Goal: Task Accomplishment & Management: Manage account settings

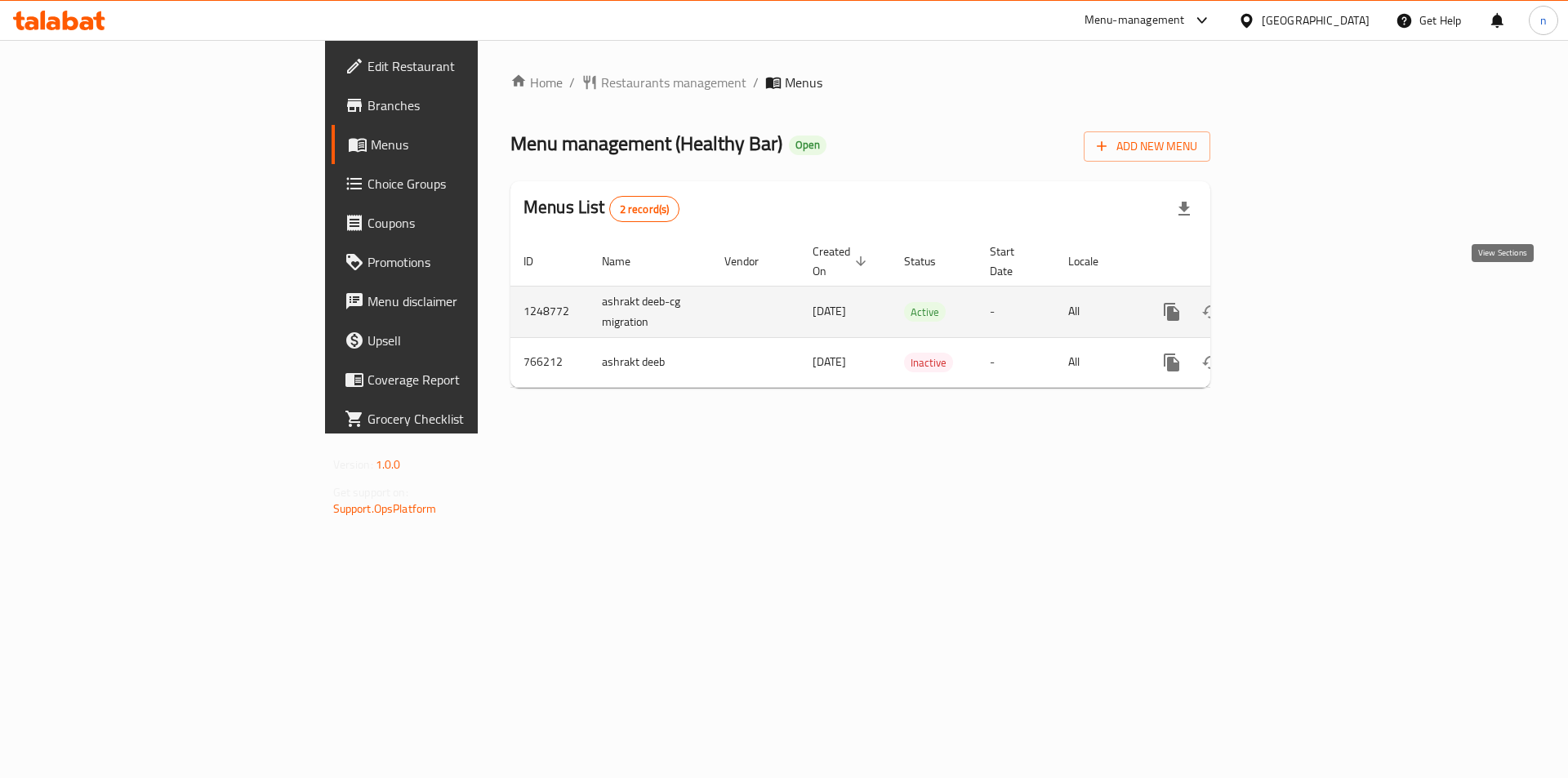
click at [1299, 302] on icon "enhanced table" at bounding box center [1290, 312] width 19 height 19
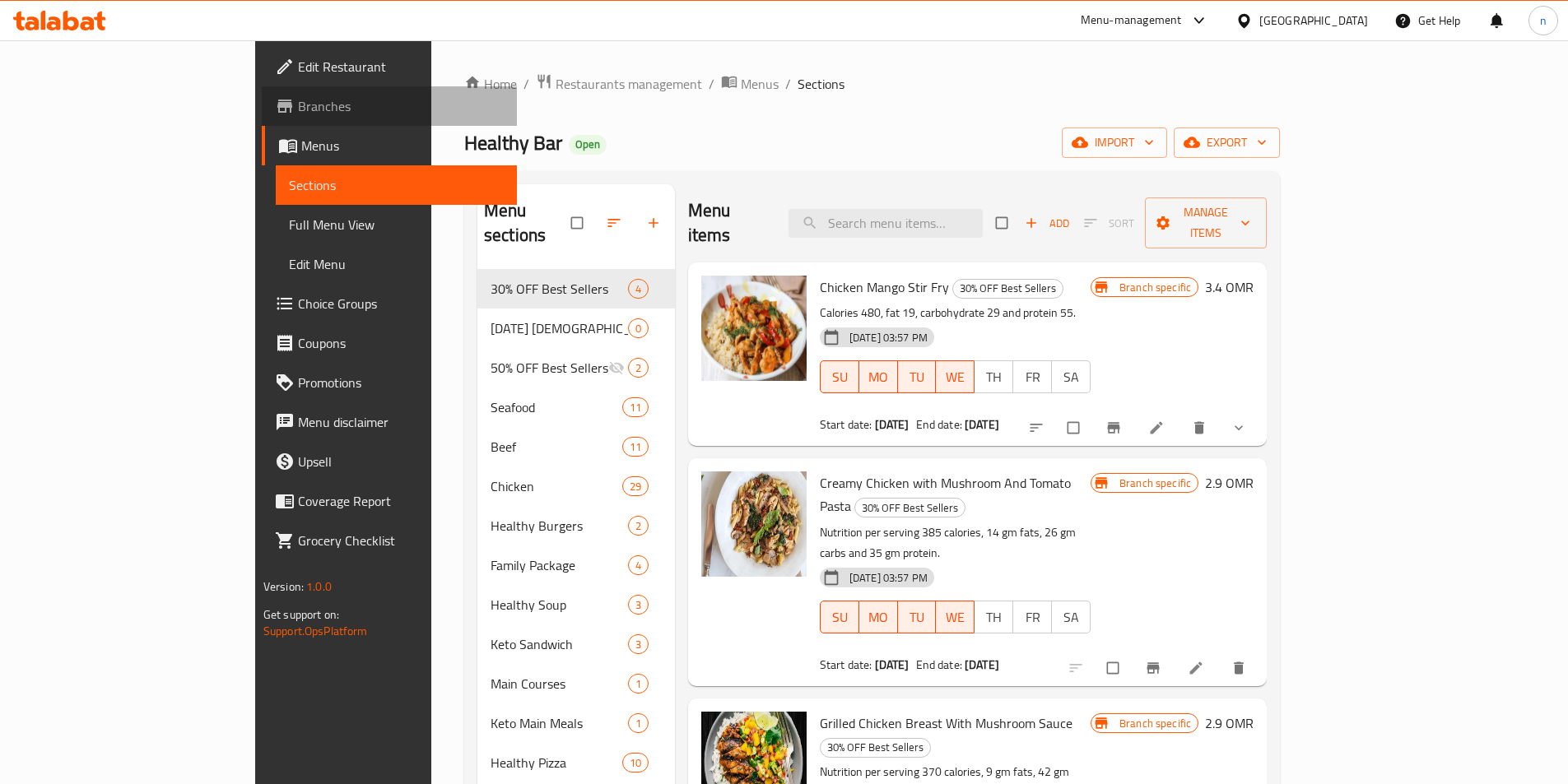
click at [298, 100] on span "Branches" at bounding box center [401, 106] width 206 height 19
